Goal: Download file/media

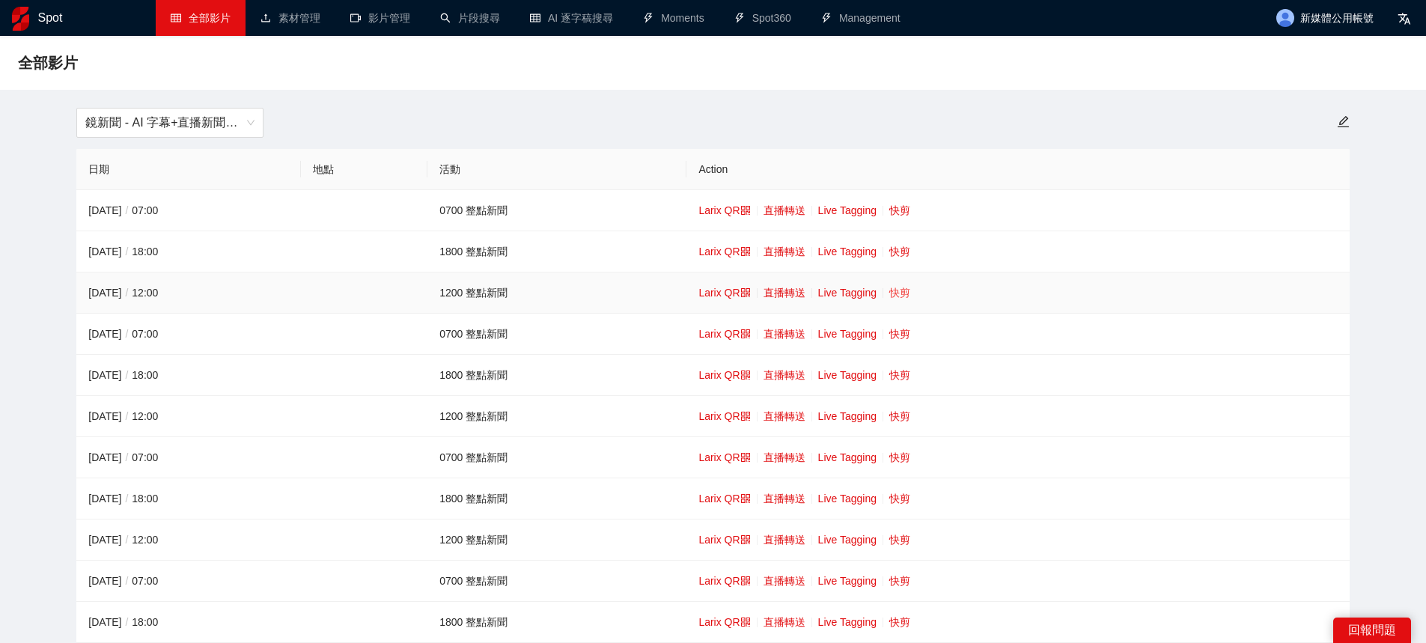
click at [894, 299] on link "快剪" at bounding box center [899, 293] width 21 height 12
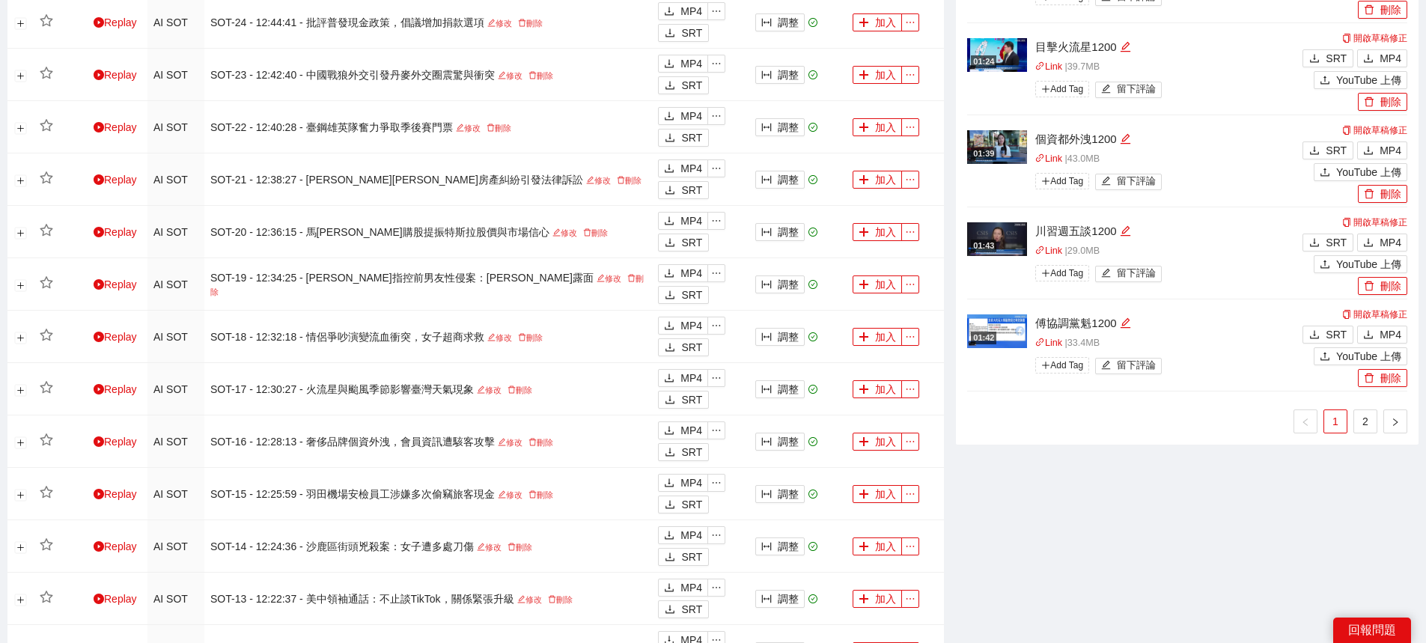
scroll to position [1399, 0]
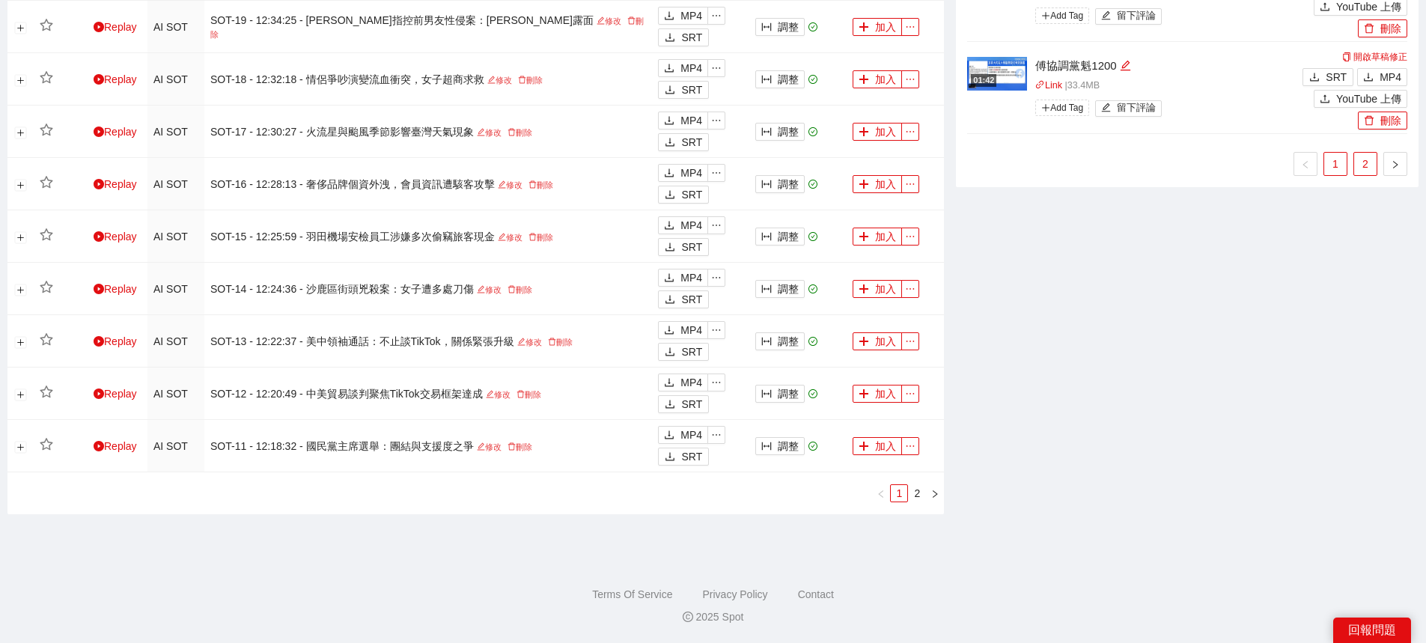
click at [1372, 169] on link "2" at bounding box center [1365, 164] width 22 height 22
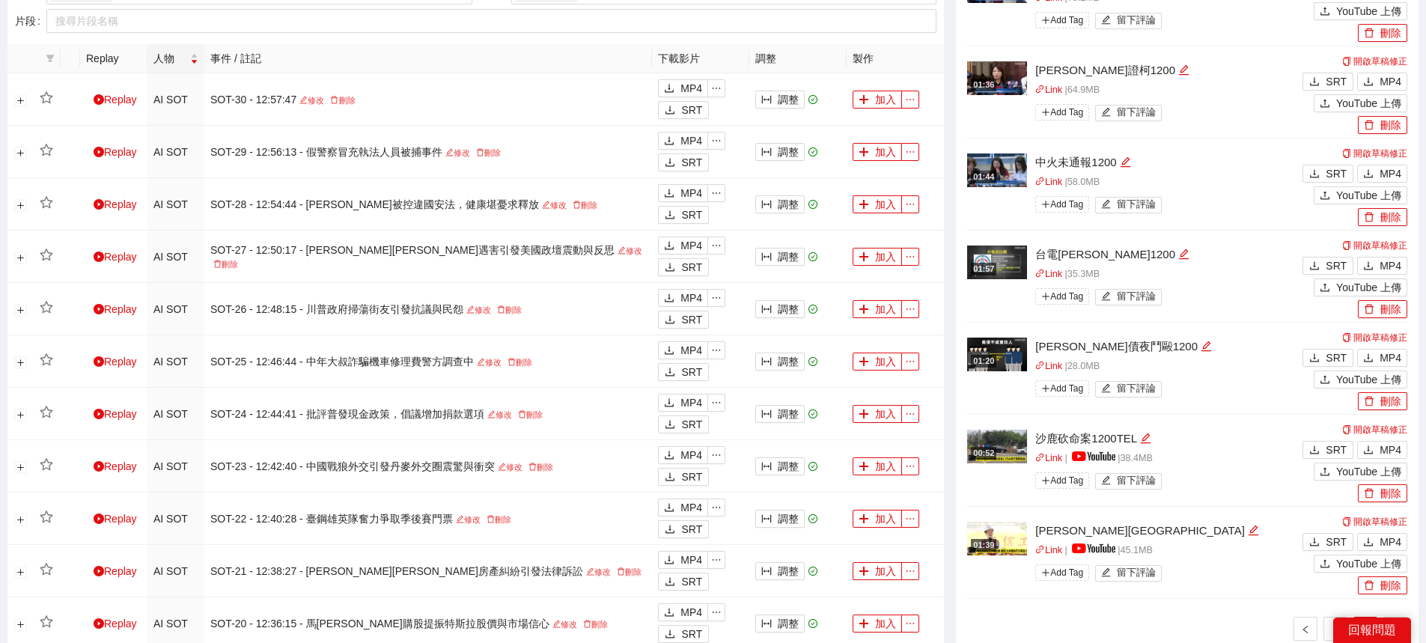
scroll to position [875, 0]
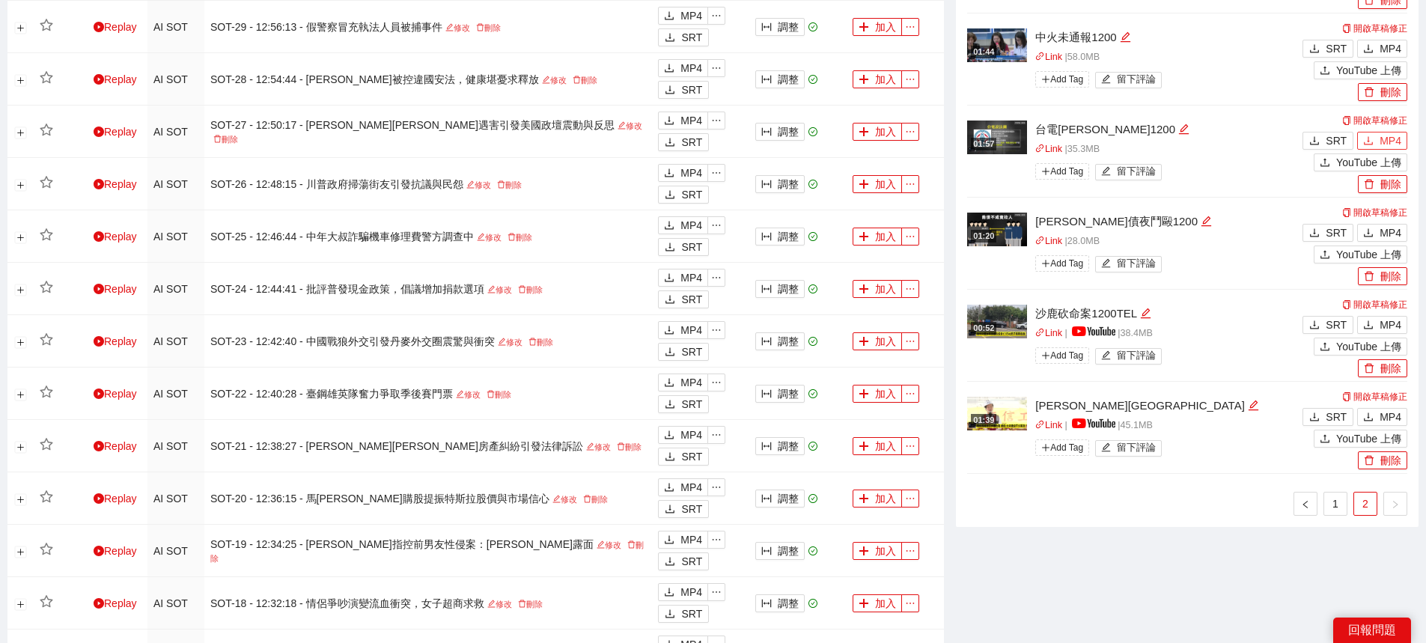
click at [1393, 141] on span "MP4" at bounding box center [1390, 140] width 22 height 16
click at [1376, 41] on button "MP4" at bounding box center [1382, 49] width 50 height 18
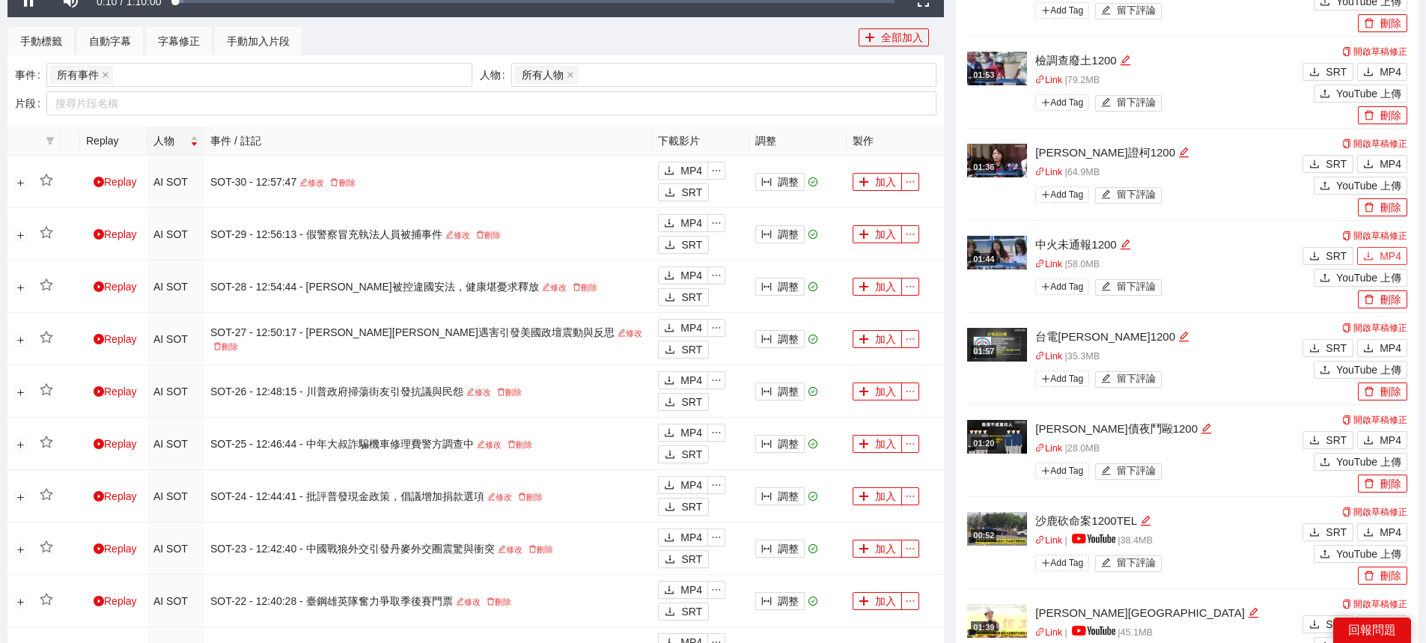
scroll to position [650, 0]
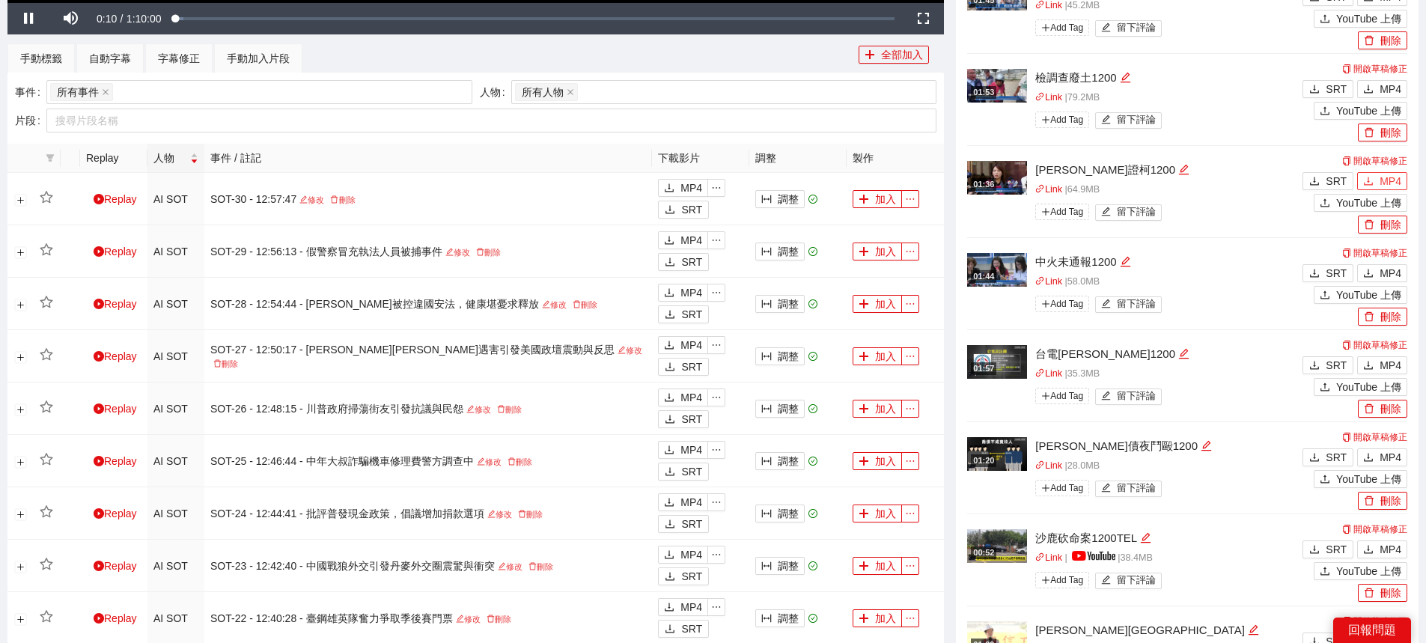
click at [1394, 177] on span "MP4" at bounding box center [1390, 181] width 22 height 16
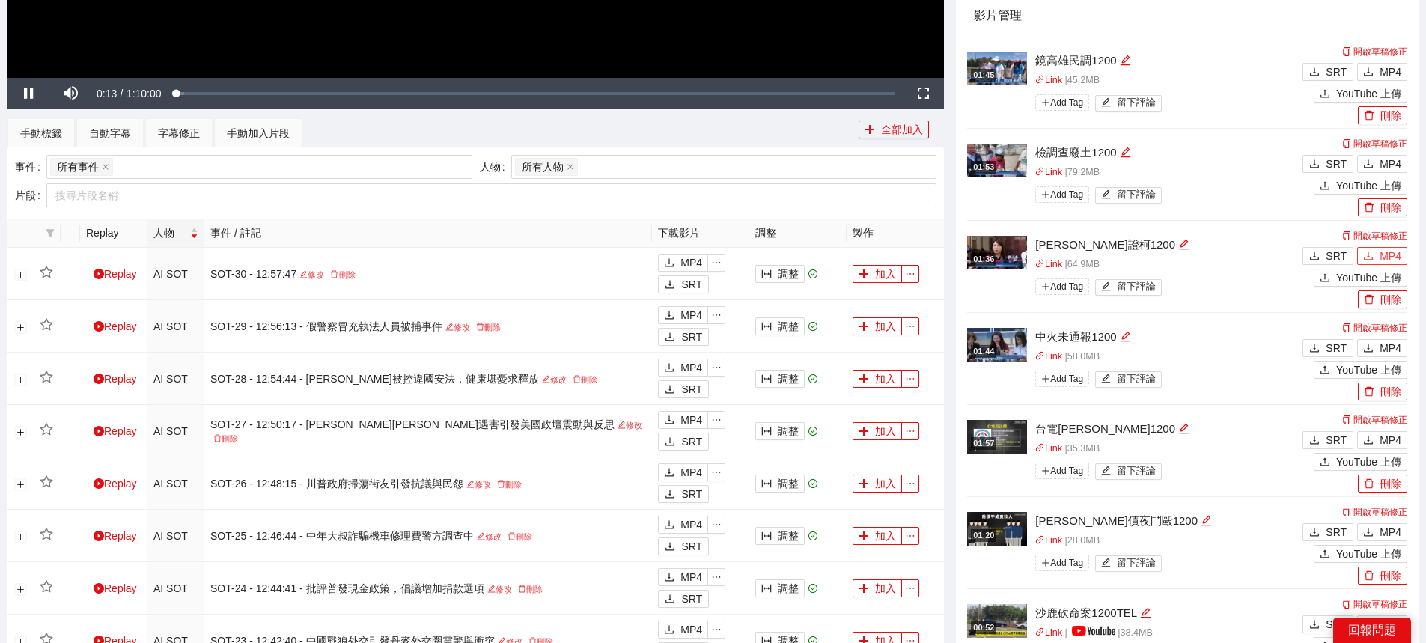
scroll to position [1024, 0]
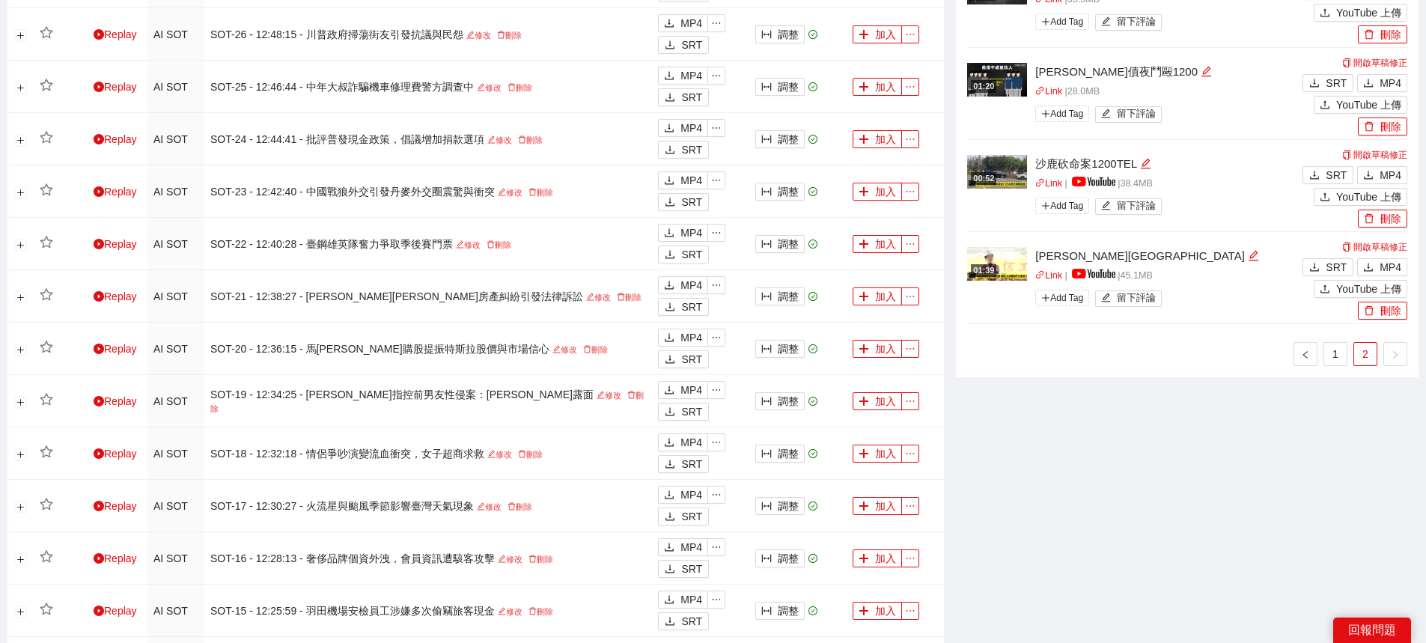
click at [1348, 352] on ul "1 2" at bounding box center [1187, 354] width 440 height 24
click at [1348, 359] on ul "1 2" at bounding box center [1187, 354] width 440 height 24
click at [1345, 358] on link "1" at bounding box center [1335, 354] width 22 height 22
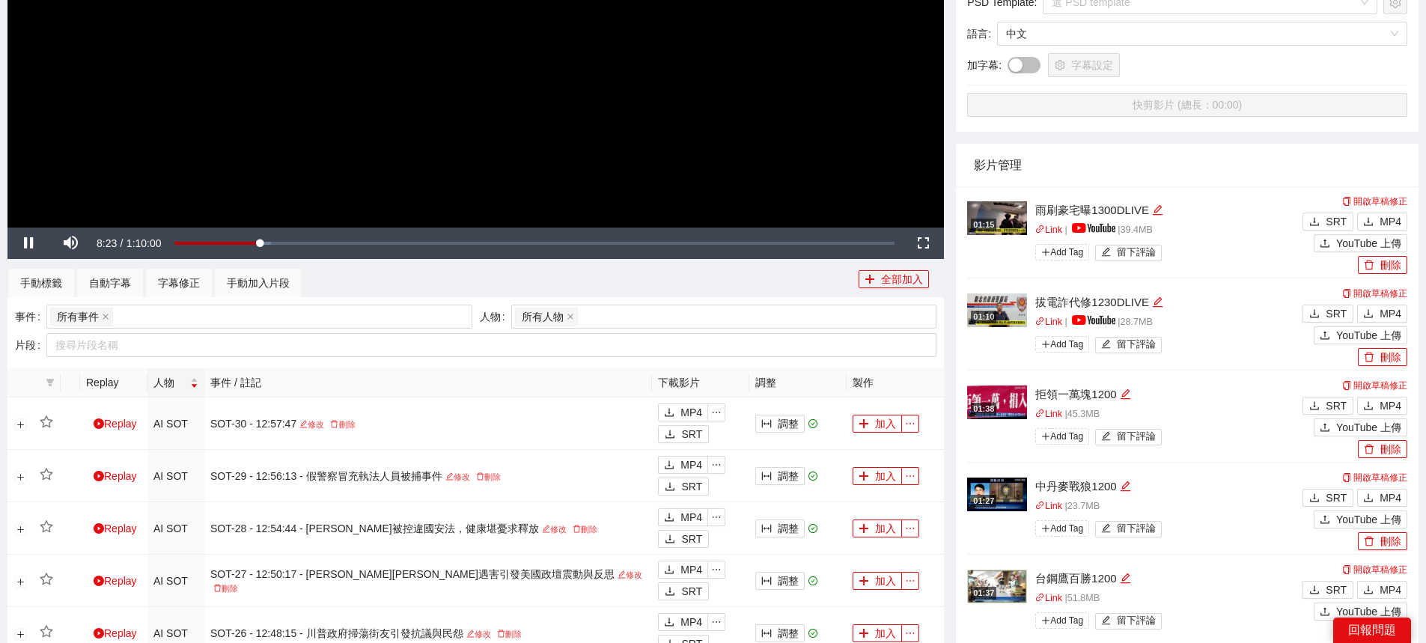
scroll to position [650, 0]
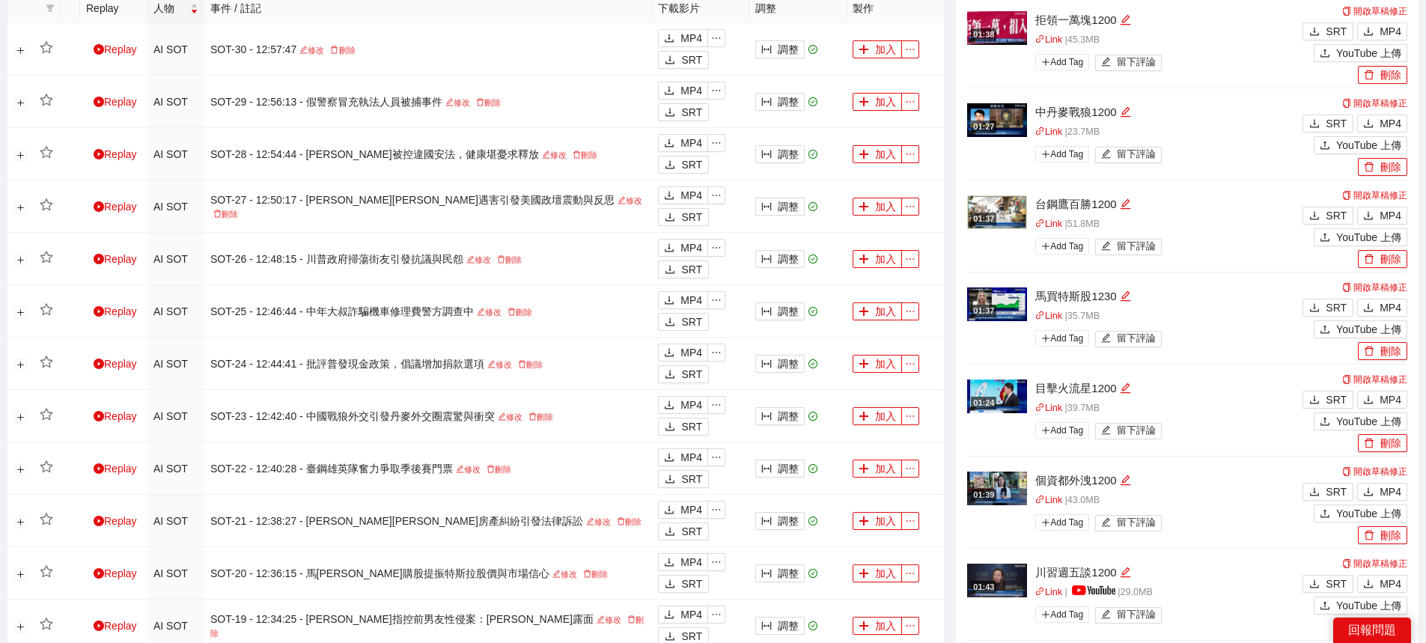
scroll to position [1174, 0]
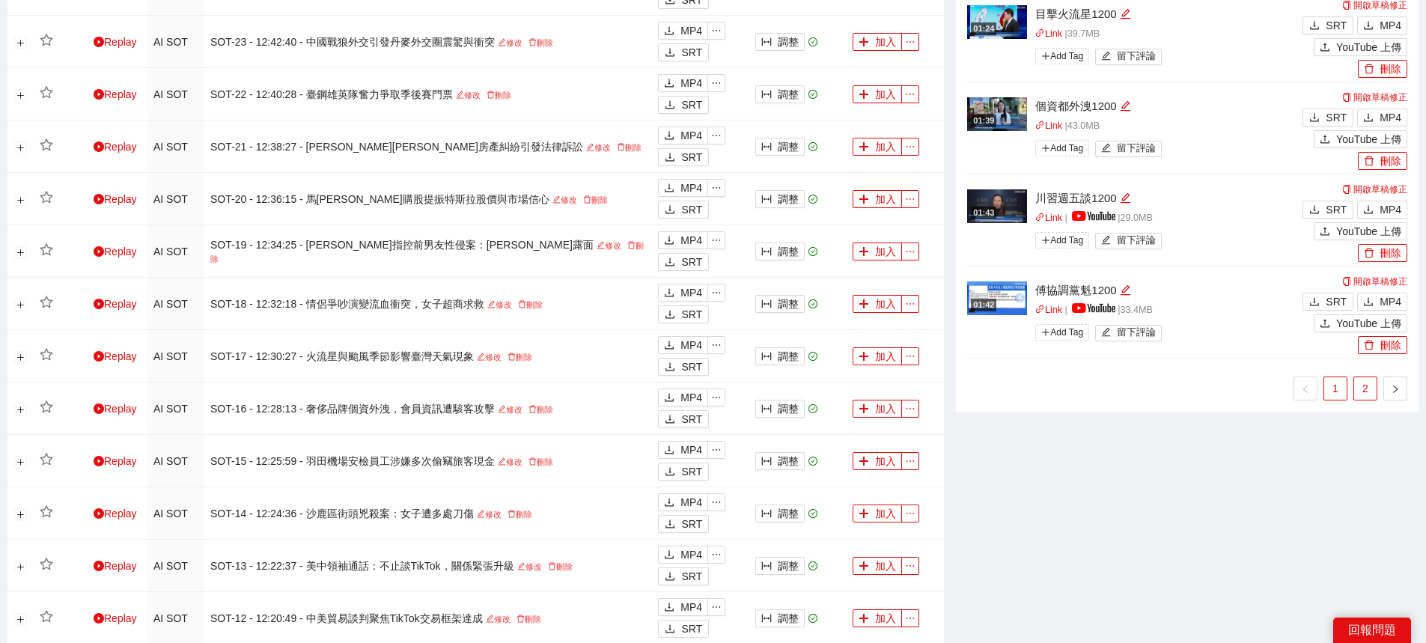
click at [1370, 399] on link "2" at bounding box center [1365, 388] width 22 height 22
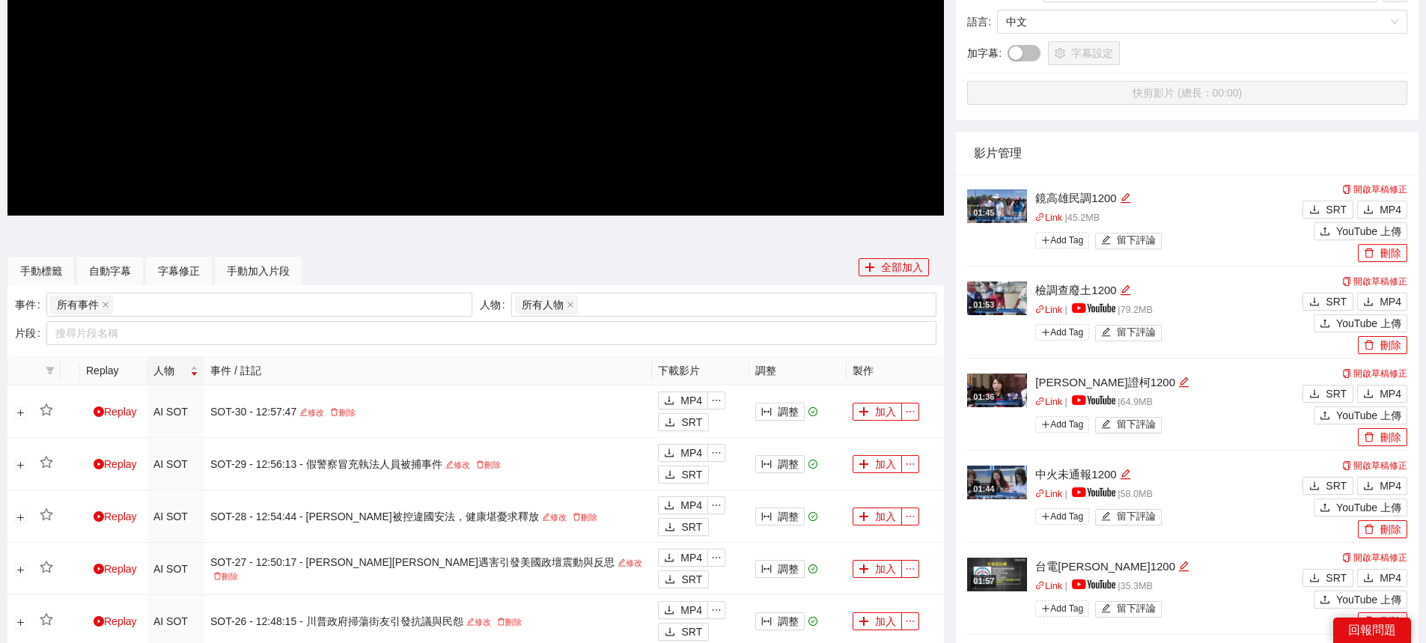
scroll to position [426, 0]
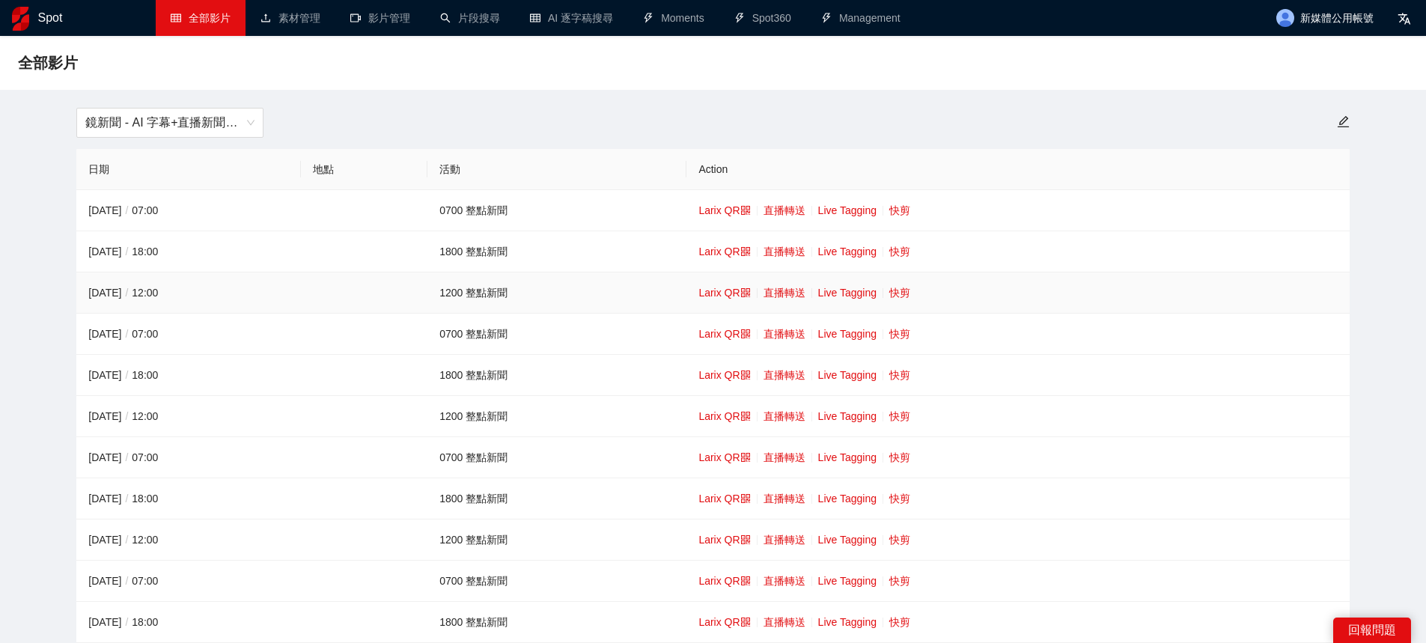
click at [716, 292] on link "快剪" at bounding box center [899, 293] width 21 height 12
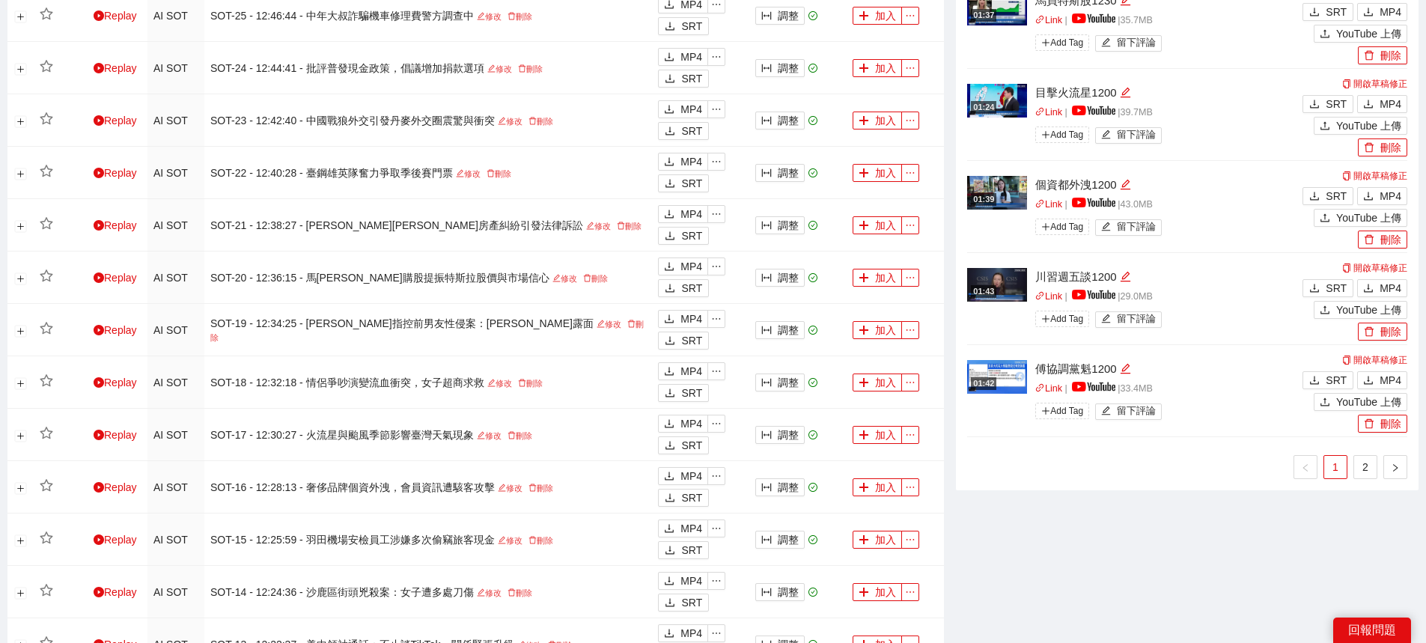
scroll to position [1122, 0]
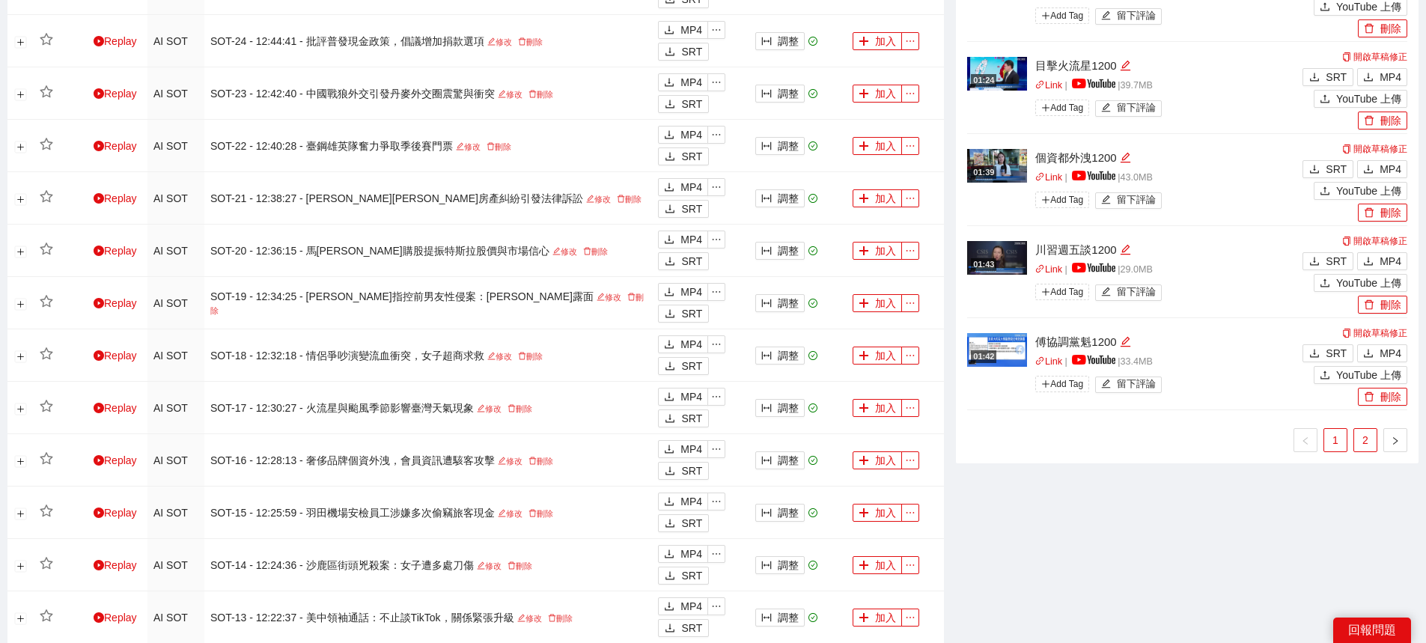
click at [716, 435] on link "2" at bounding box center [1365, 440] width 22 height 22
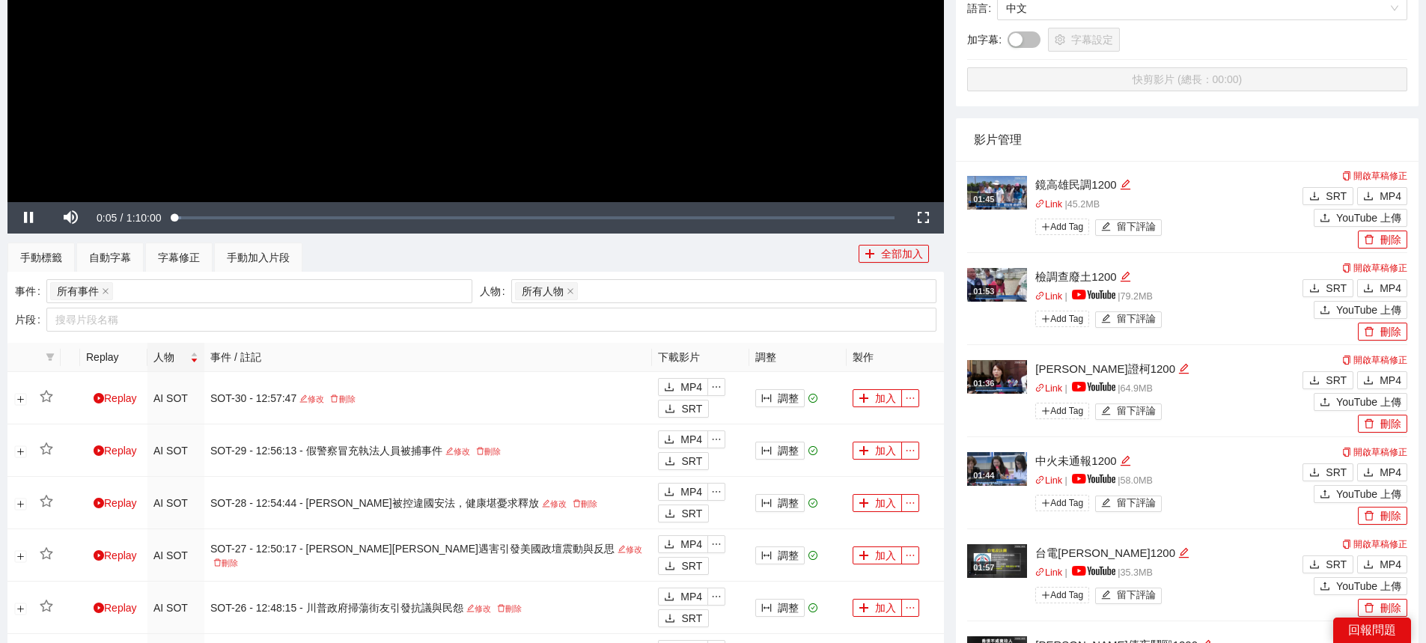
scroll to position [449, 0]
